Goal: Find specific page/section: Find specific page/section

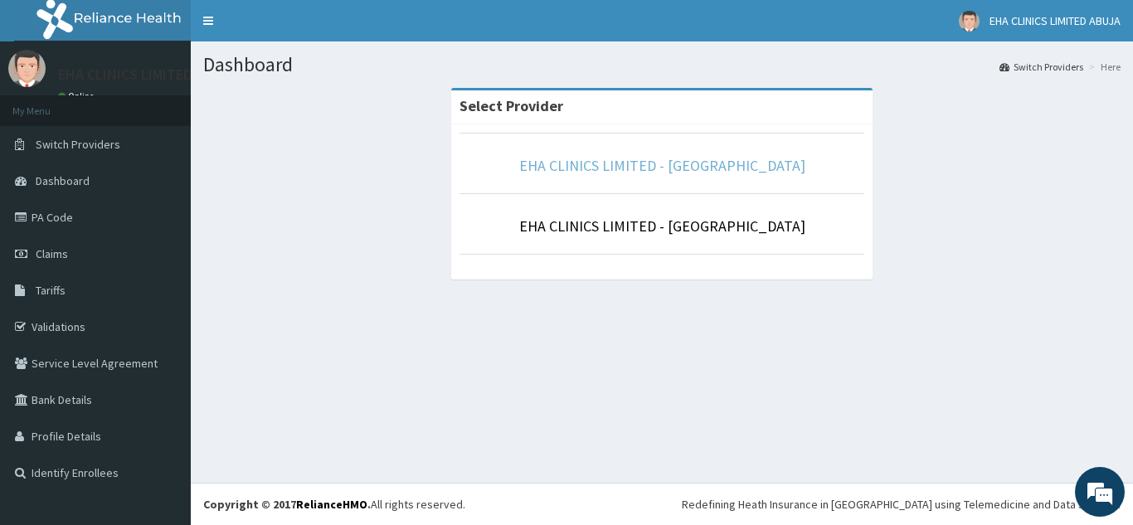
click at [695, 158] on link "EHA CLINICS LIMITED - [GEOGRAPHIC_DATA]" at bounding box center [662, 165] width 286 height 19
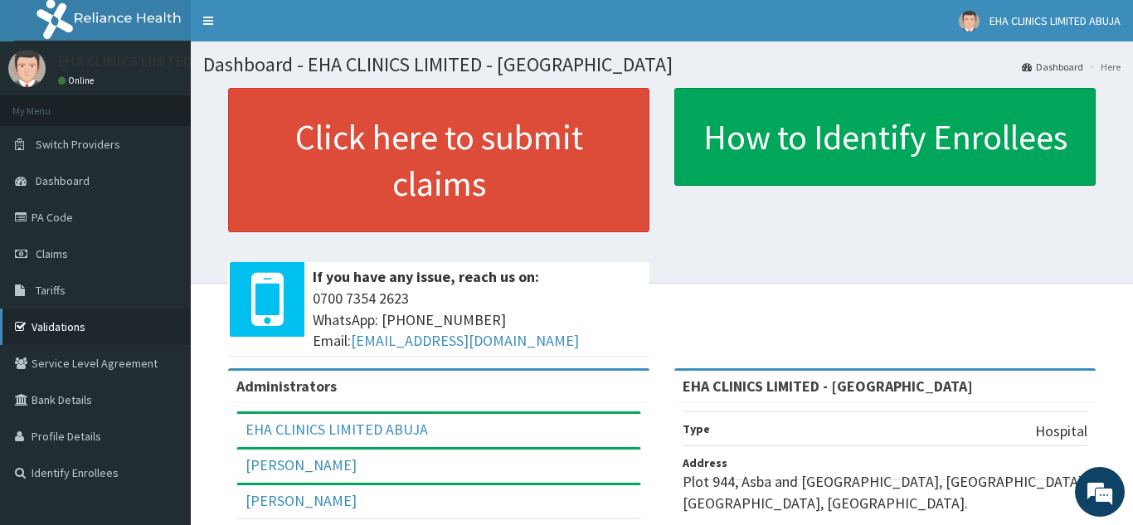
click at [80, 326] on link "Validations" at bounding box center [95, 327] width 191 height 36
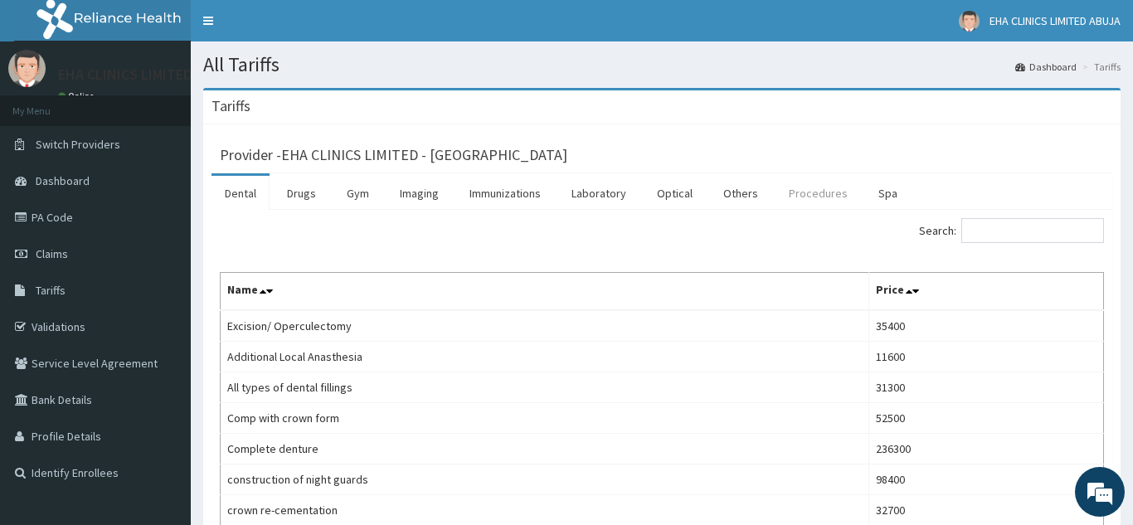
click at [817, 193] on link "Procedures" at bounding box center [818, 193] width 85 height 35
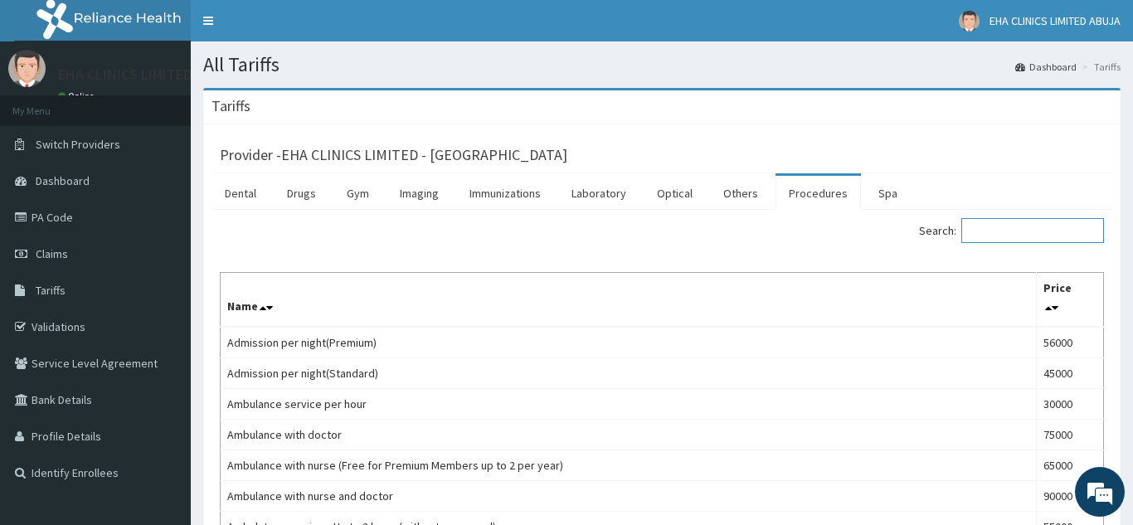
click at [980, 231] on input "Search:" at bounding box center [1032, 230] width 143 height 25
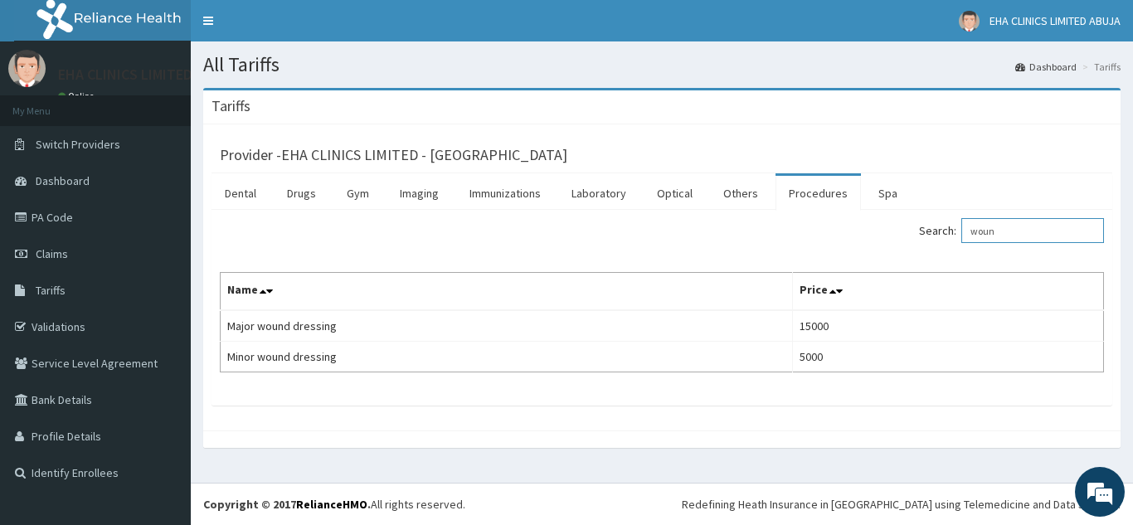
type input "woun"
click at [53, 225] on link "PA Code" at bounding box center [95, 217] width 191 height 36
